Goal: Transaction & Acquisition: Purchase product/service

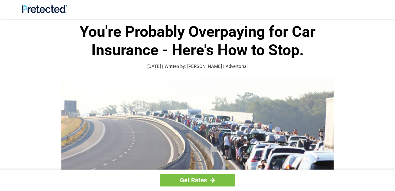
drag, startPoint x: 396, startPoint y: 23, endPoint x: 168, endPoint y: 55, distance: 230.6
drag, startPoint x: 168, startPoint y: 55, endPoint x: 150, endPoint y: 80, distance: 31.0
drag, startPoint x: 150, startPoint y: 80, endPoint x: 188, endPoint y: 179, distance: 106.3
click at [188, 179] on link "Get Rates" at bounding box center [198, 180] width 76 height 12
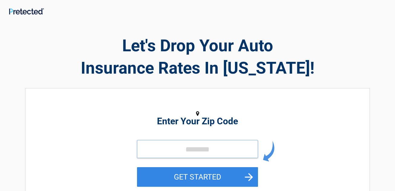
click at [197, 151] on input "tel" at bounding box center [197, 149] width 121 height 18
type input "*****"
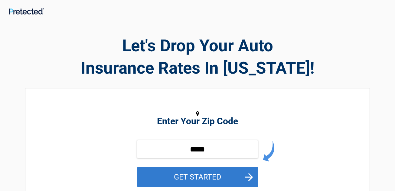
click at [193, 173] on button "GET STARTED" at bounding box center [197, 177] width 121 height 20
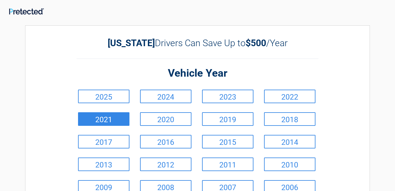
click at [111, 120] on link "2021" at bounding box center [103, 119] width 51 height 14
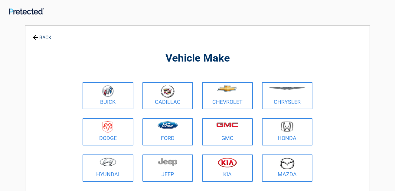
drag, startPoint x: 240, startPoint y: 128, endPoint x: 356, endPoint y: 90, distance: 121.7
click at [356, 90] on div "**********" at bounding box center [197, 146] width 344 height 243
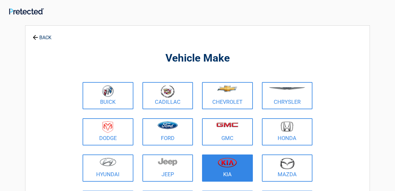
click at [226, 162] on img at bounding box center [227, 163] width 19 height 10
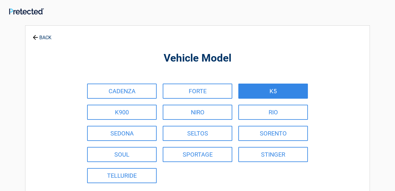
click at [276, 95] on link "K5" at bounding box center [272, 91] width 69 height 15
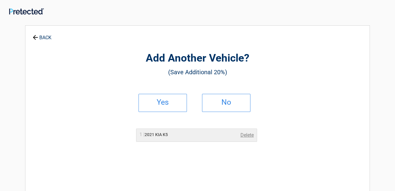
drag, startPoint x: 163, startPoint y: 99, endPoint x: 300, endPoint y: 76, distance: 138.4
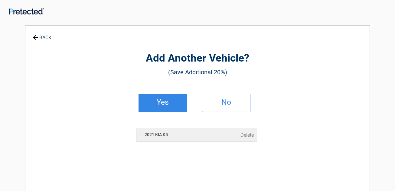
drag, startPoint x: 300, startPoint y: 76, endPoint x: 161, endPoint y: 99, distance: 141.1
drag, startPoint x: 161, startPoint y: 99, endPoint x: 171, endPoint y: 101, distance: 10.4
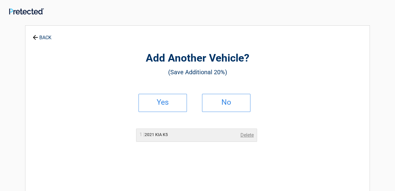
drag, startPoint x: 171, startPoint y: 101, endPoint x: 320, endPoint y: 92, distance: 149.2
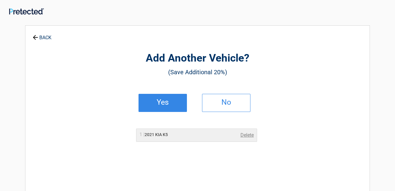
drag, startPoint x: 320, startPoint y: 92, endPoint x: 169, endPoint y: 101, distance: 151.3
click at [169, 101] on h2 "Yes" at bounding box center [163, 102] width 36 height 4
